Goal: Task Accomplishment & Management: Complete application form

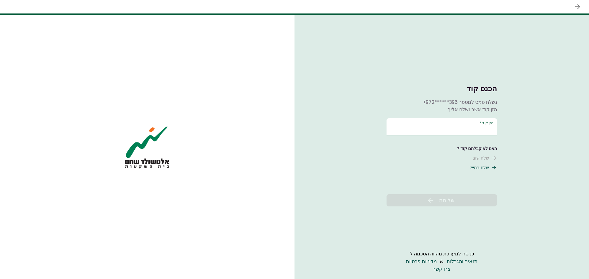
click at [452, 125] on input "הזן קוד   *" at bounding box center [441, 126] width 110 height 17
type input "******"
click at [450, 205] on button "שליחה" at bounding box center [441, 200] width 110 height 12
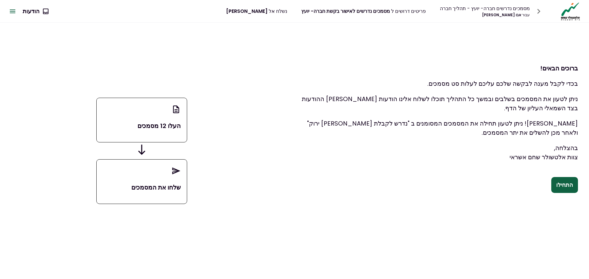
click at [474, 213] on div "ברוכים הבאים! בכדי לקבל מענה לבקשה שלכם עליכם לעלות סט מסמכים. ניתן לטעון את המ…" at bounding box center [435, 125] width 305 height 205
click at [569, 180] on button "התחילו" at bounding box center [564, 185] width 27 height 16
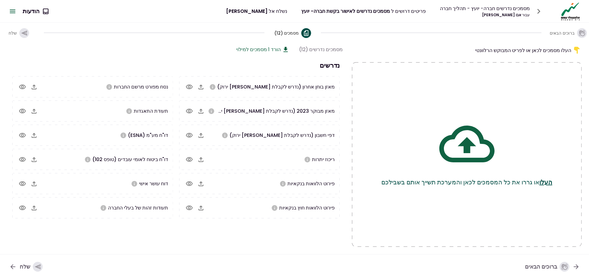
click at [519, 17] on div "עבור אבו [PERSON_NAME]" at bounding box center [485, 15] width 90 height 6
click at [518, 13] on div "עבור אבו [PERSON_NAME]" at bounding box center [485, 15] width 90 height 6
click at [498, 12] on div "עבור אבו [PERSON_NAME]" at bounding box center [485, 15] width 90 height 6
click at [458, 8] on div "מסמכים נדרשים חברה- יועץ - תהליך חברה" at bounding box center [485, 9] width 90 height 8
click at [540, 11] on icon "button" at bounding box center [539, 11] width 10 height 10
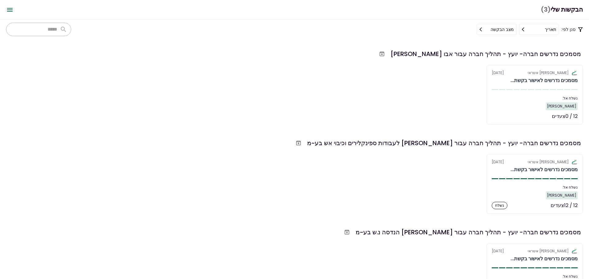
click at [359, 108] on div "אלטשולר שחם אשראי [DATE] מסמכים נדרשים לאישור בקשת... נשלח אל: [PERSON_NAME] 12…" at bounding box center [294, 95] width 577 height 60
